Goal: Transaction & Acquisition: Download file/media

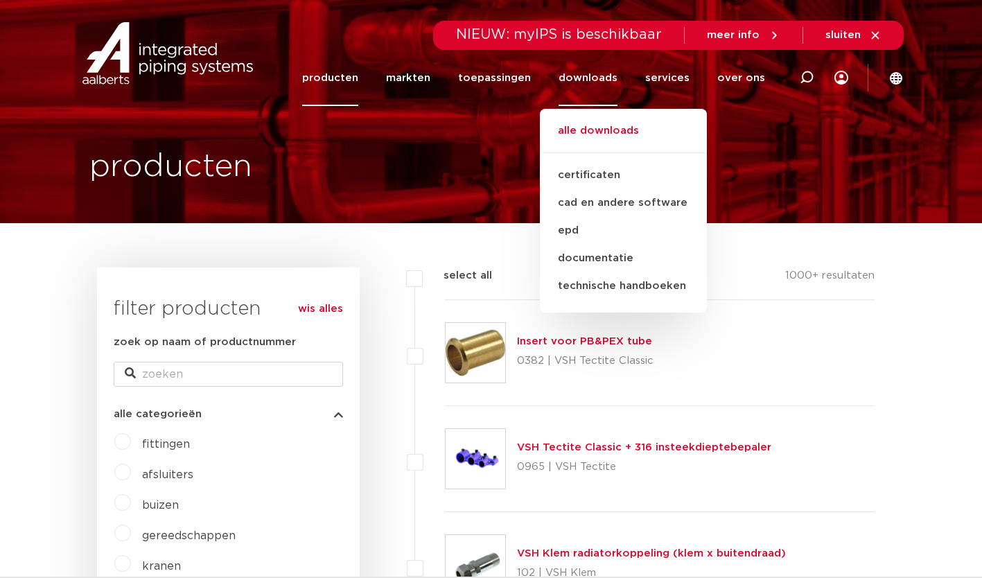
click at [607, 130] on link "alle downloads" at bounding box center [623, 138] width 167 height 31
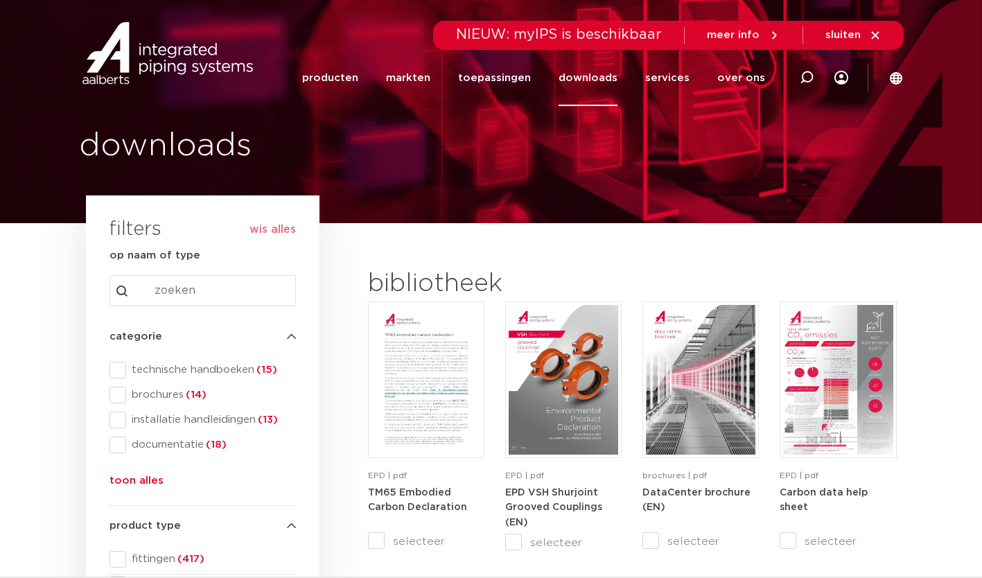
click at [183, 367] on span "technische handboeken (15)" at bounding box center [211, 370] width 170 height 14
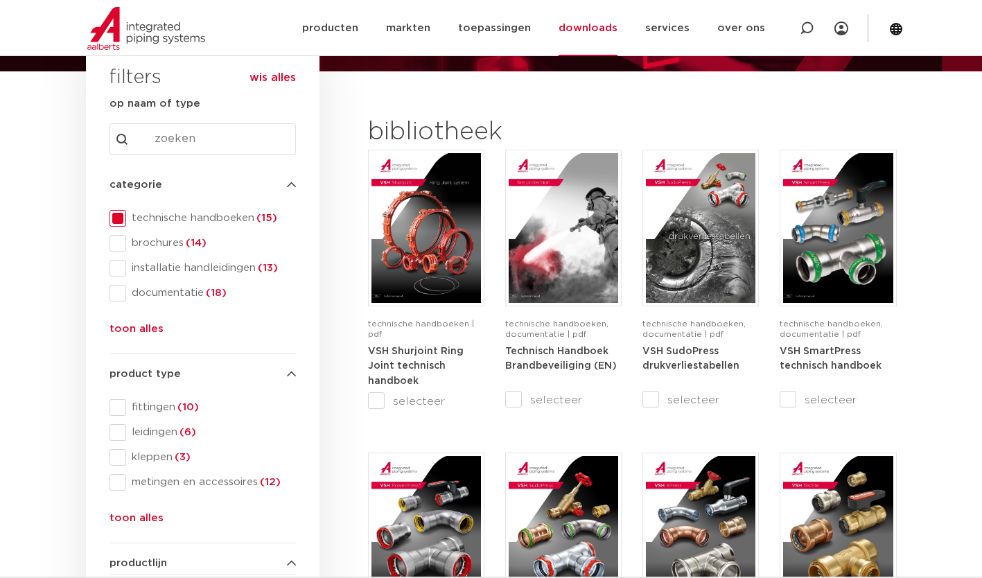
scroll to position [248, 0]
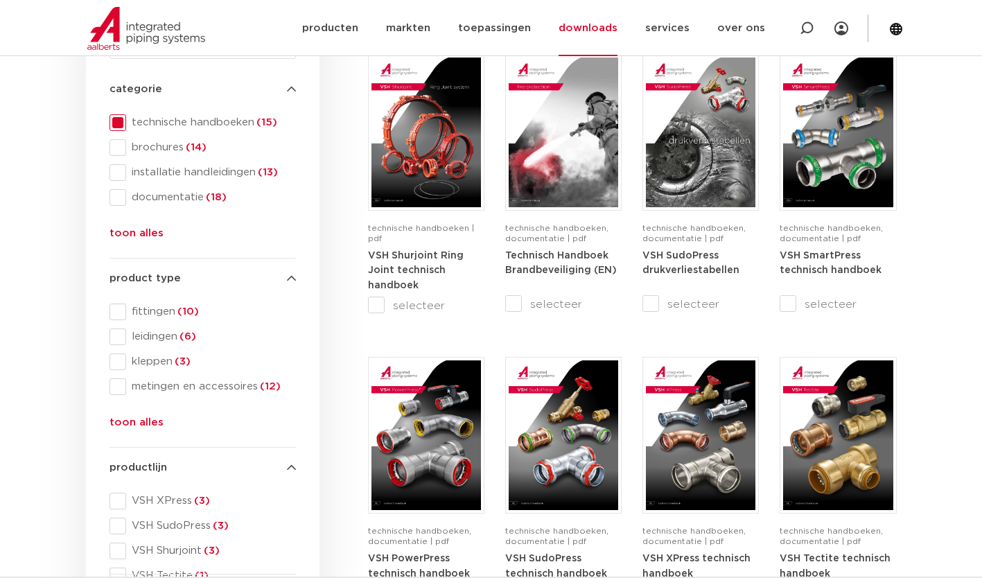
click at [413, 182] on img at bounding box center [427, 133] width 110 height 150
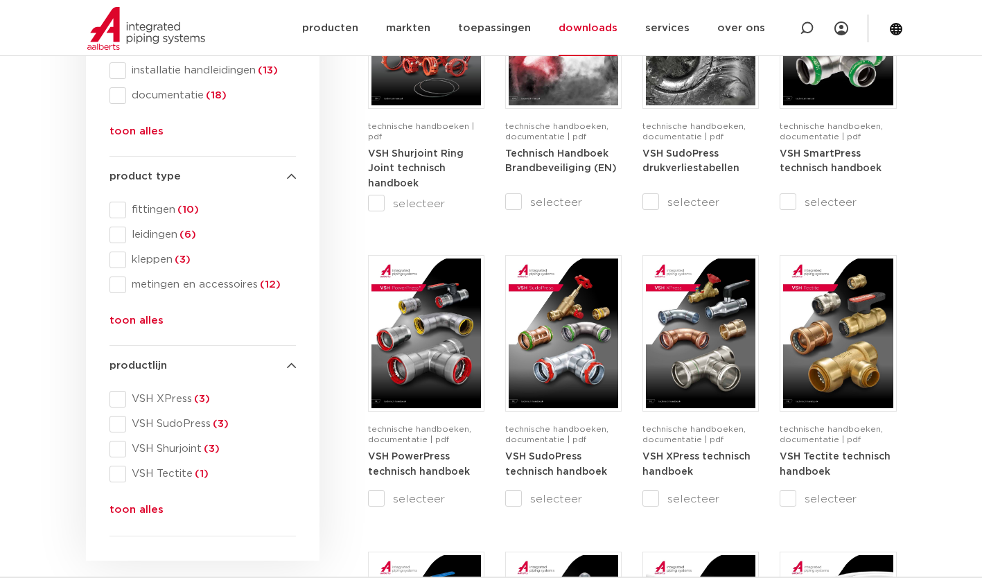
scroll to position [350, 0]
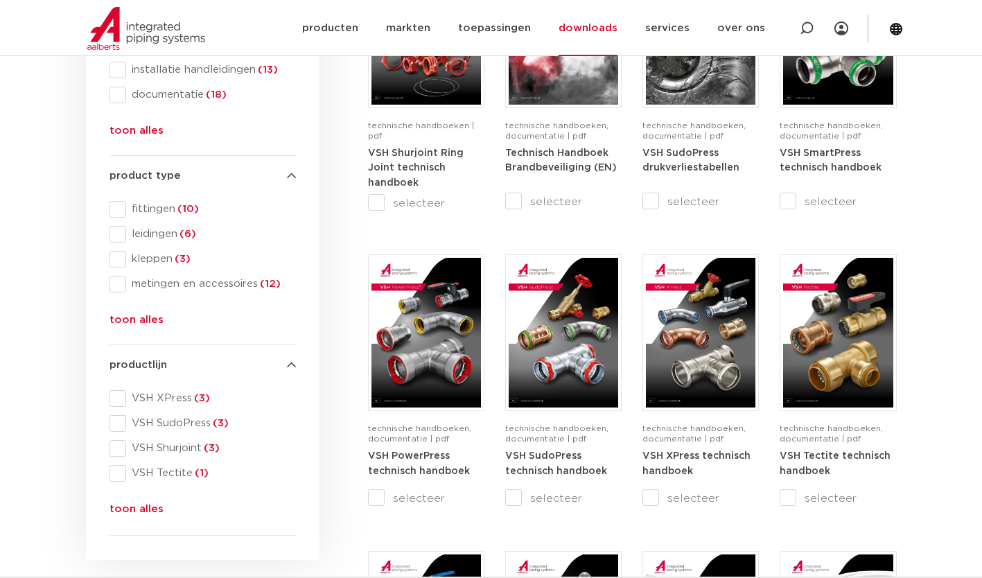
click at [580, 357] on img at bounding box center [564, 333] width 110 height 150
